Goal: Information Seeking & Learning: Understand process/instructions

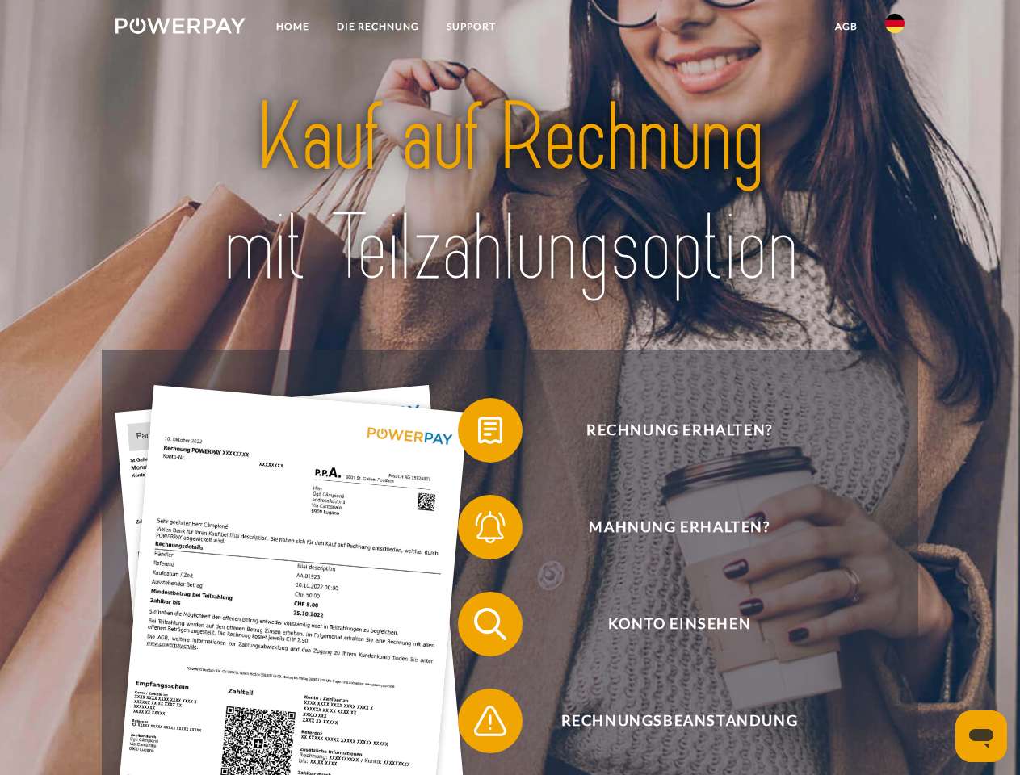
click at [180, 28] on img at bounding box center [181, 26] width 130 height 16
click at [895, 28] on img at bounding box center [894, 23] width 19 height 19
click at [846, 27] on link "agb" at bounding box center [847, 26] width 50 height 29
click at [478, 434] on span at bounding box center [466, 430] width 81 height 81
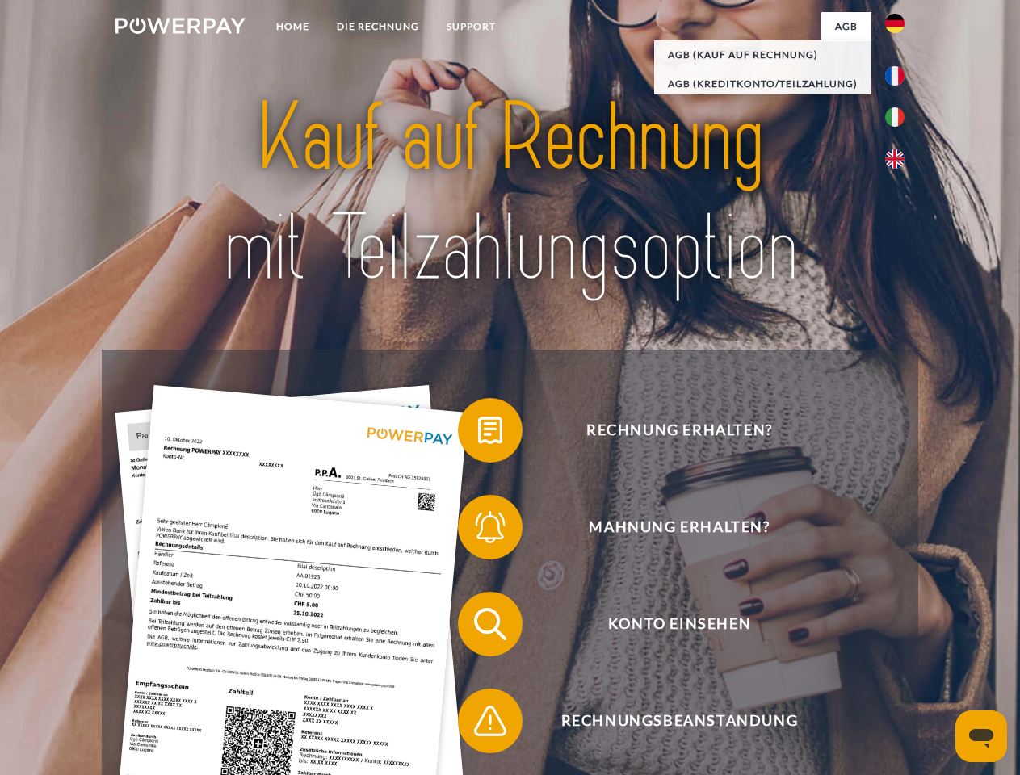
click at [478, 531] on span at bounding box center [466, 527] width 81 height 81
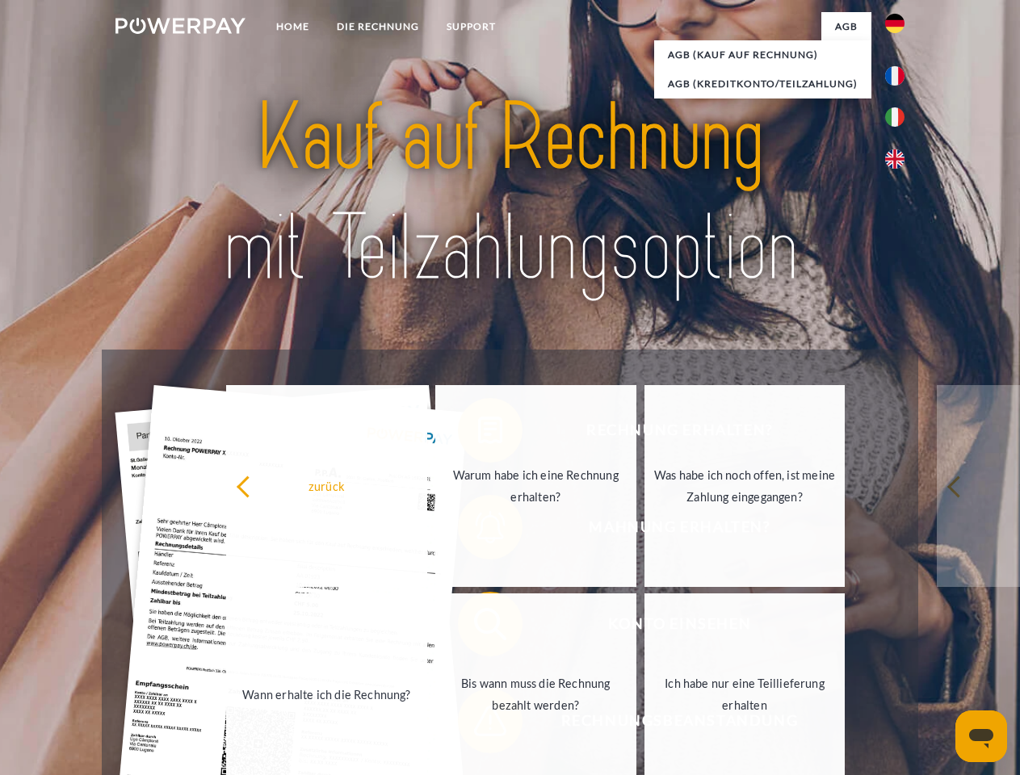
click at [478, 628] on link "Bis wann muss die Rechnung bezahlt werden?" at bounding box center [535, 695] width 201 height 202
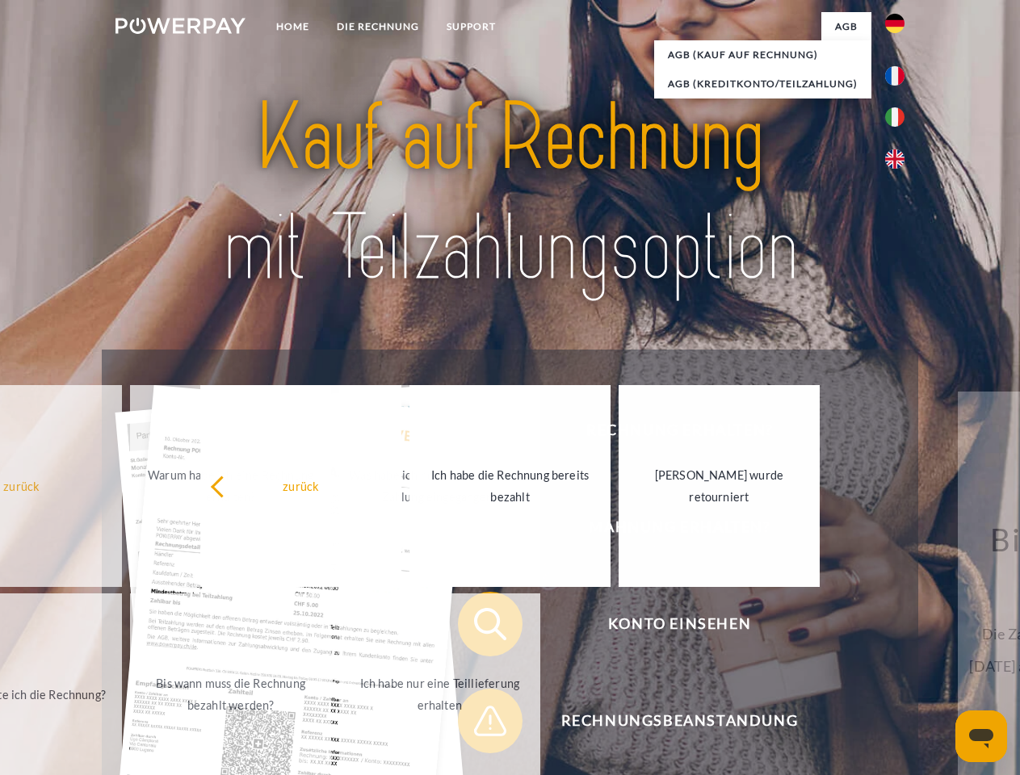
click at [478, 725] on span at bounding box center [466, 721] width 81 height 81
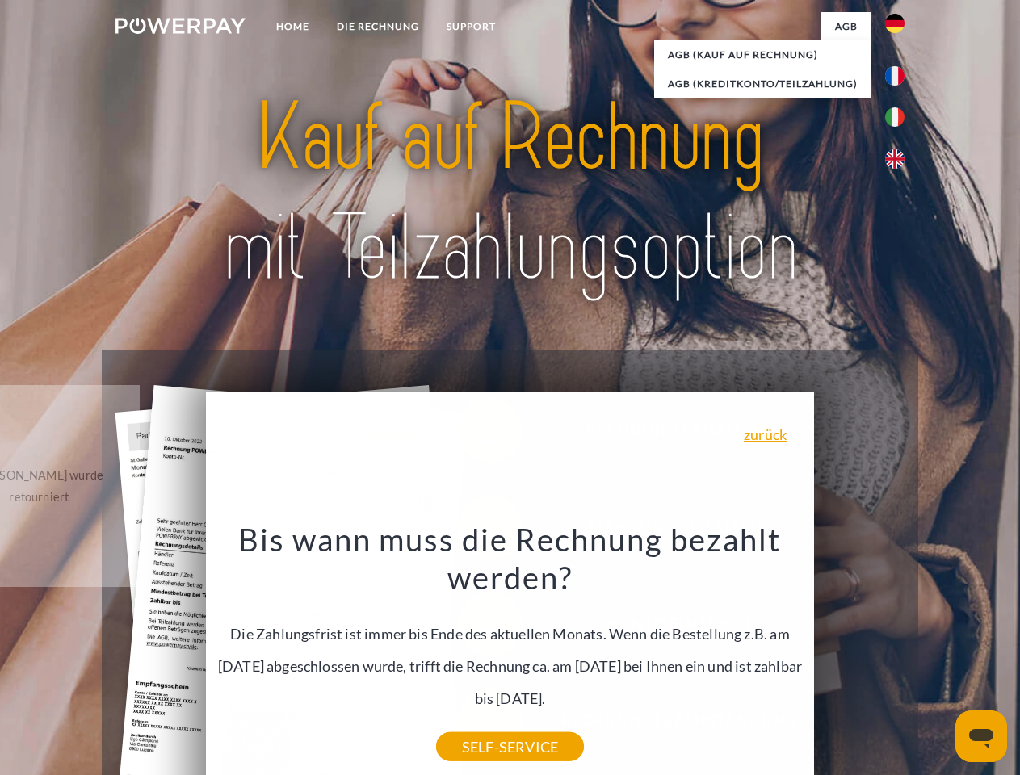
click at [981, 737] on icon "Messaging-Fenster öffnen" at bounding box center [981, 738] width 24 height 19
